Goal: Task Accomplishment & Management: Use online tool/utility

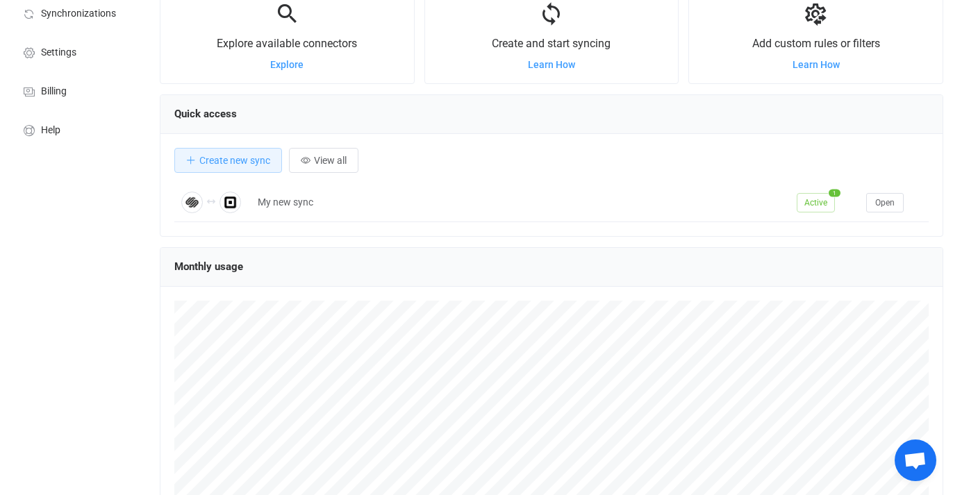
scroll to position [56, 0]
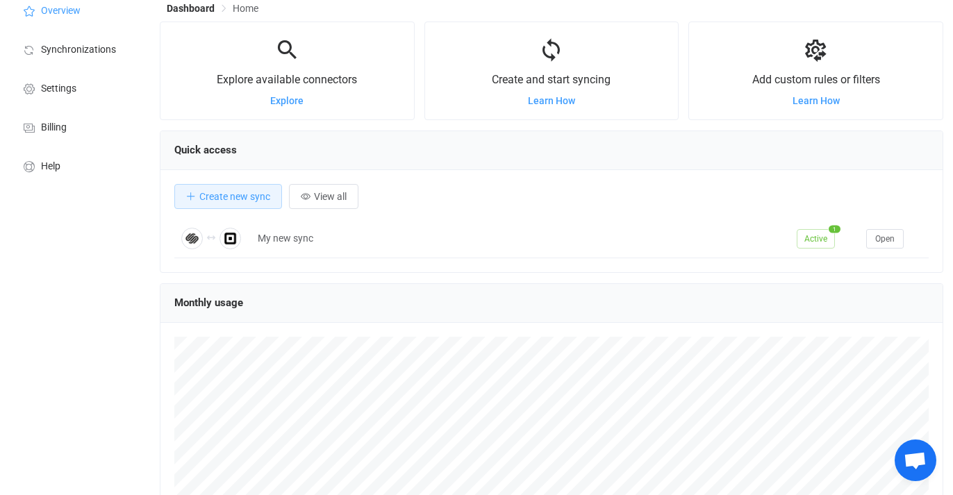
click at [565, 67] on div "Create and start syncing Learn How" at bounding box center [552, 70] width 254 height 69
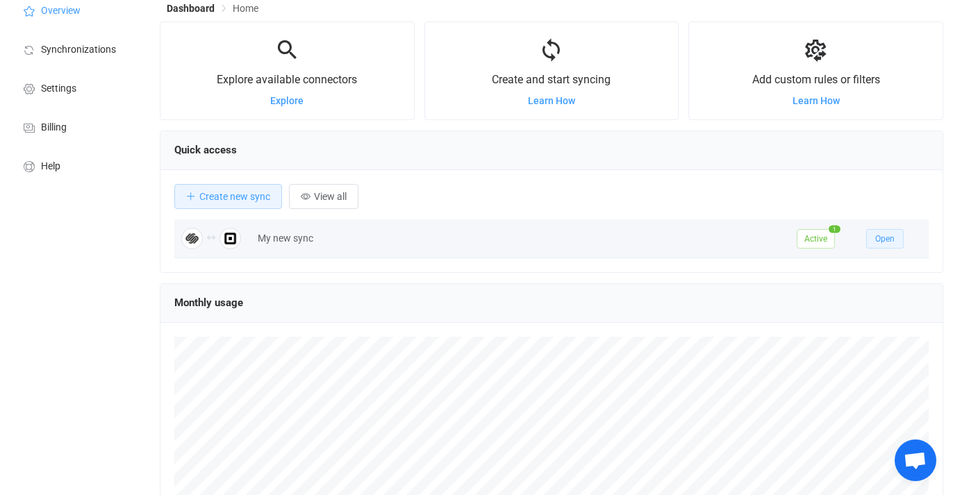
click at [881, 239] on span "Open" at bounding box center [884, 239] width 19 height 10
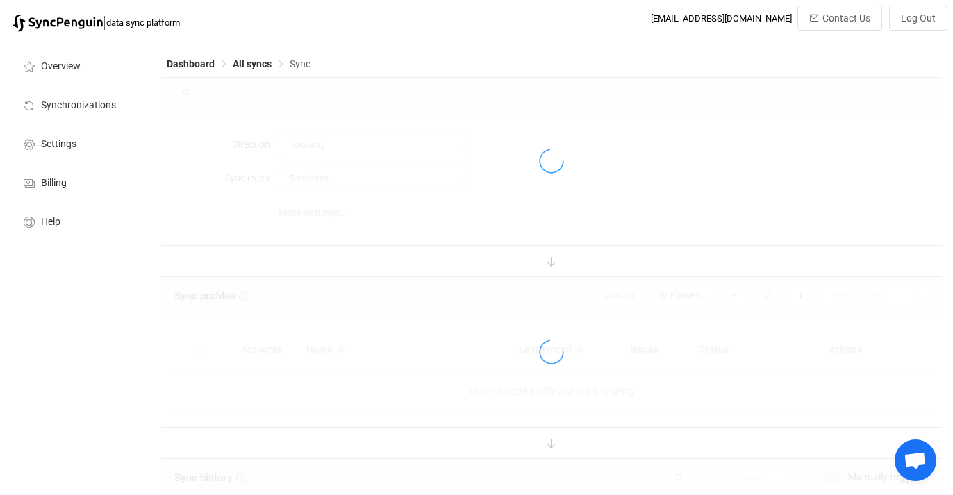
type input "24 hours"
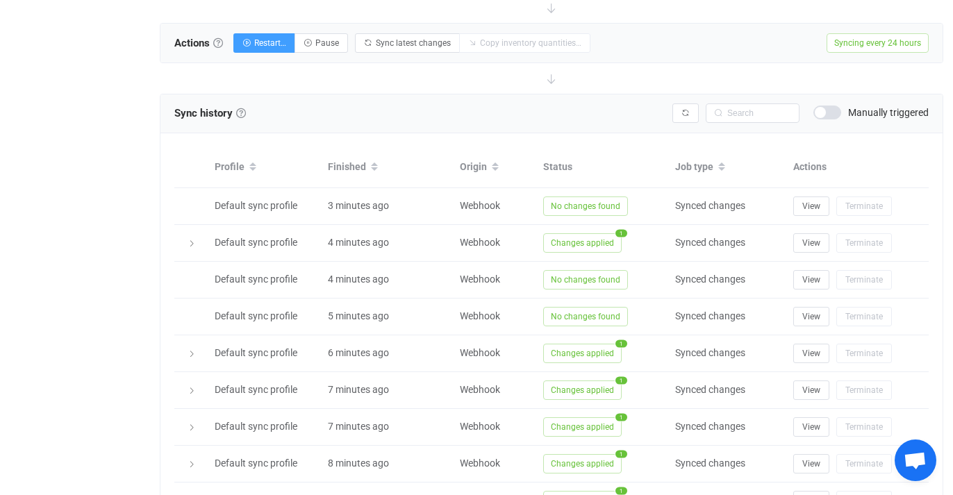
scroll to position [329, 0]
